Goal: Find specific page/section: Find specific page/section

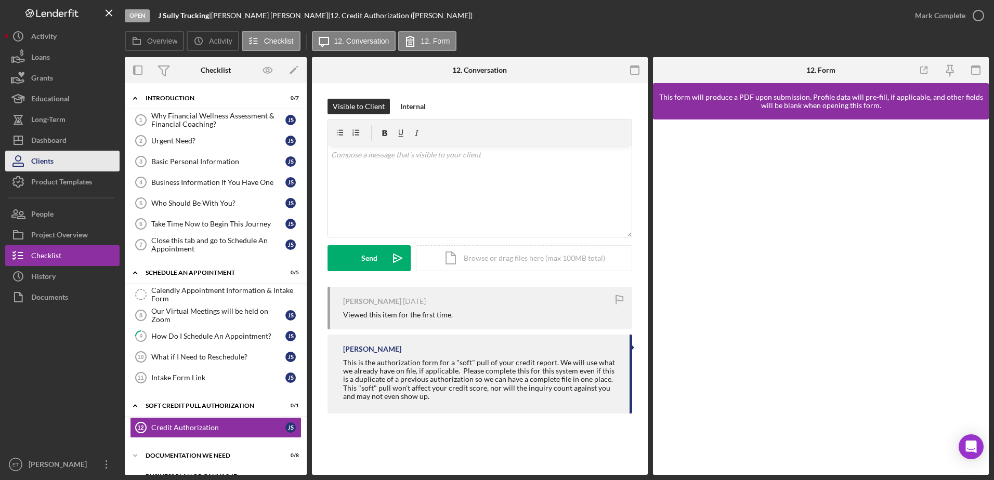
scroll to position [93, 0]
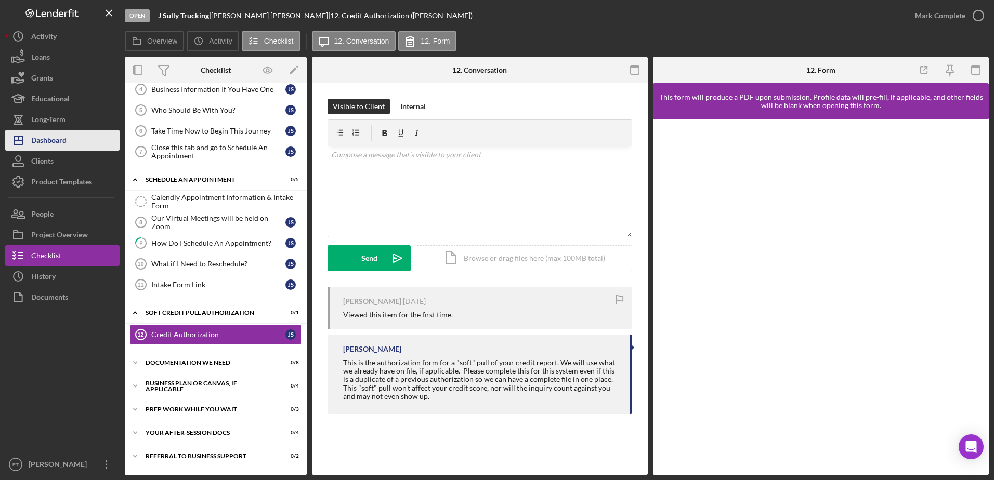
click at [49, 141] on div "Dashboard" at bounding box center [48, 141] width 35 height 23
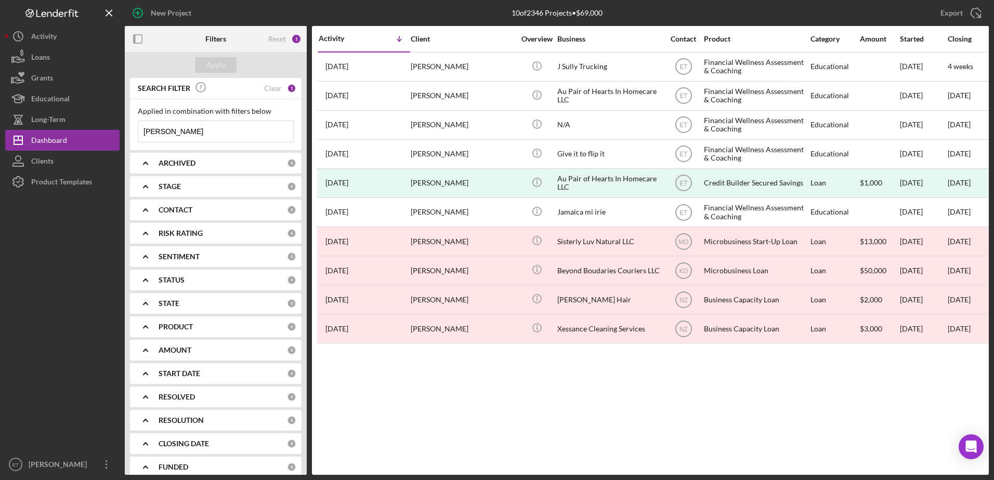
click at [189, 131] on input "[PERSON_NAME]" at bounding box center [215, 131] width 155 height 21
click at [189, 131] on input "m" at bounding box center [215, 131] width 155 height 21
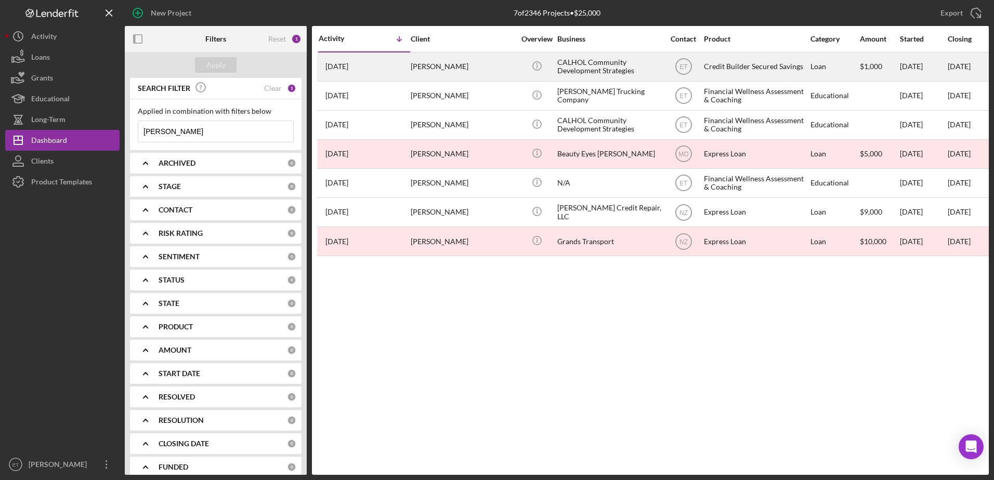
type input "[PERSON_NAME]"
click at [496, 66] on div "[PERSON_NAME]" at bounding box center [463, 67] width 104 height 28
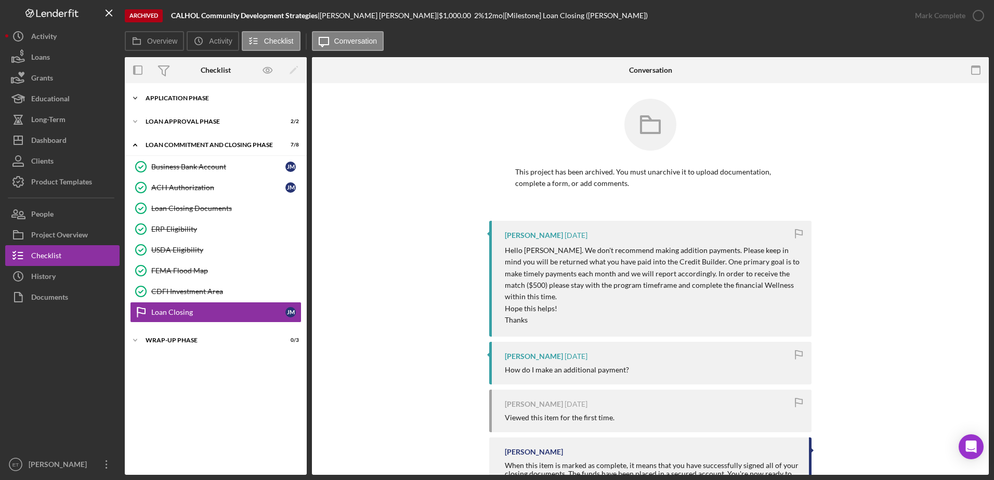
click at [172, 97] on div "Application Phase" at bounding box center [220, 98] width 148 height 6
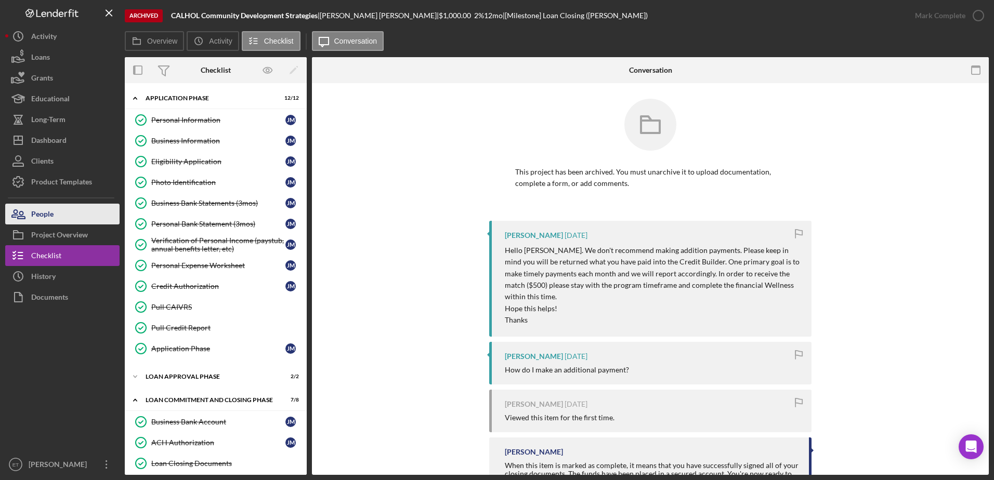
click at [69, 211] on button "People" at bounding box center [62, 214] width 114 height 21
